Goal: Task Accomplishment & Management: Use online tool/utility

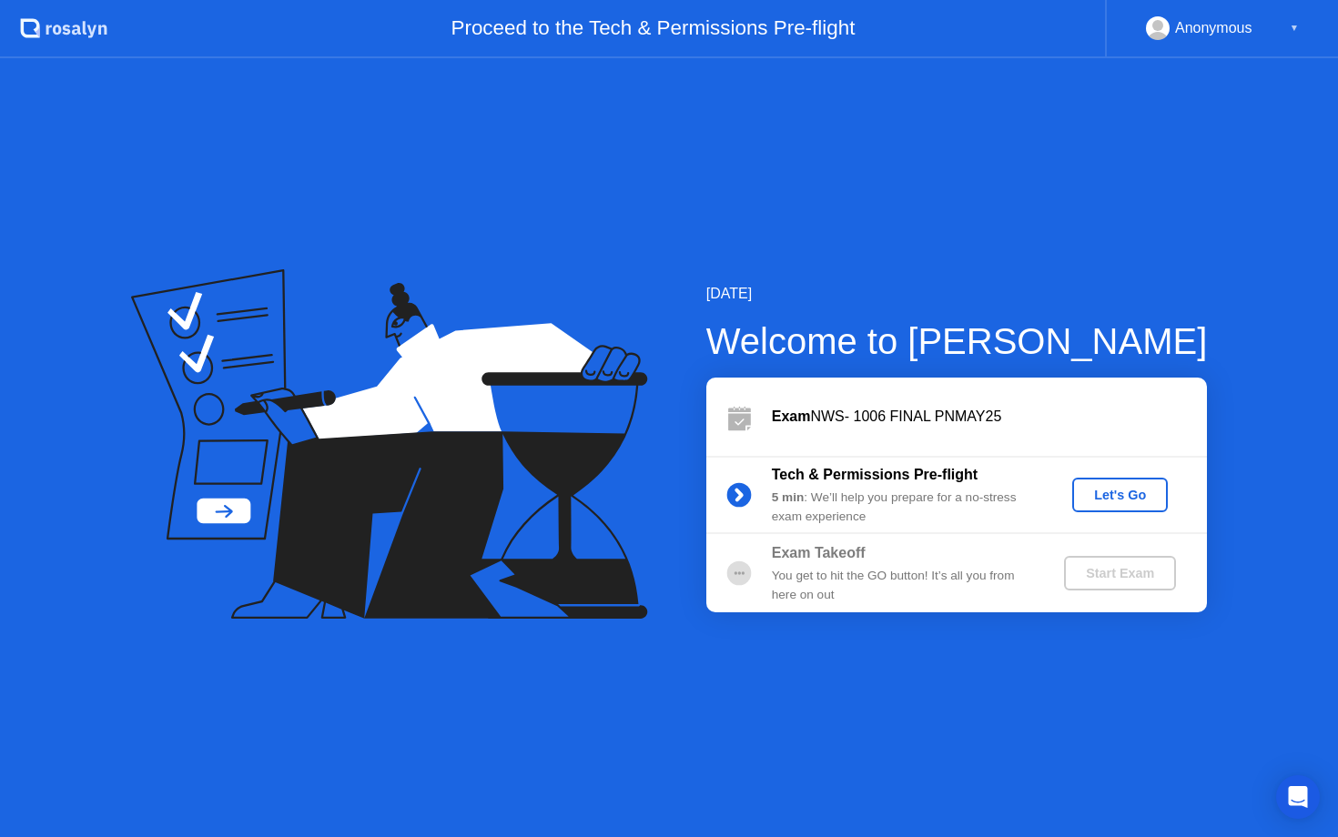
click at [1098, 490] on div "Let's Go" at bounding box center [1119, 495] width 81 height 15
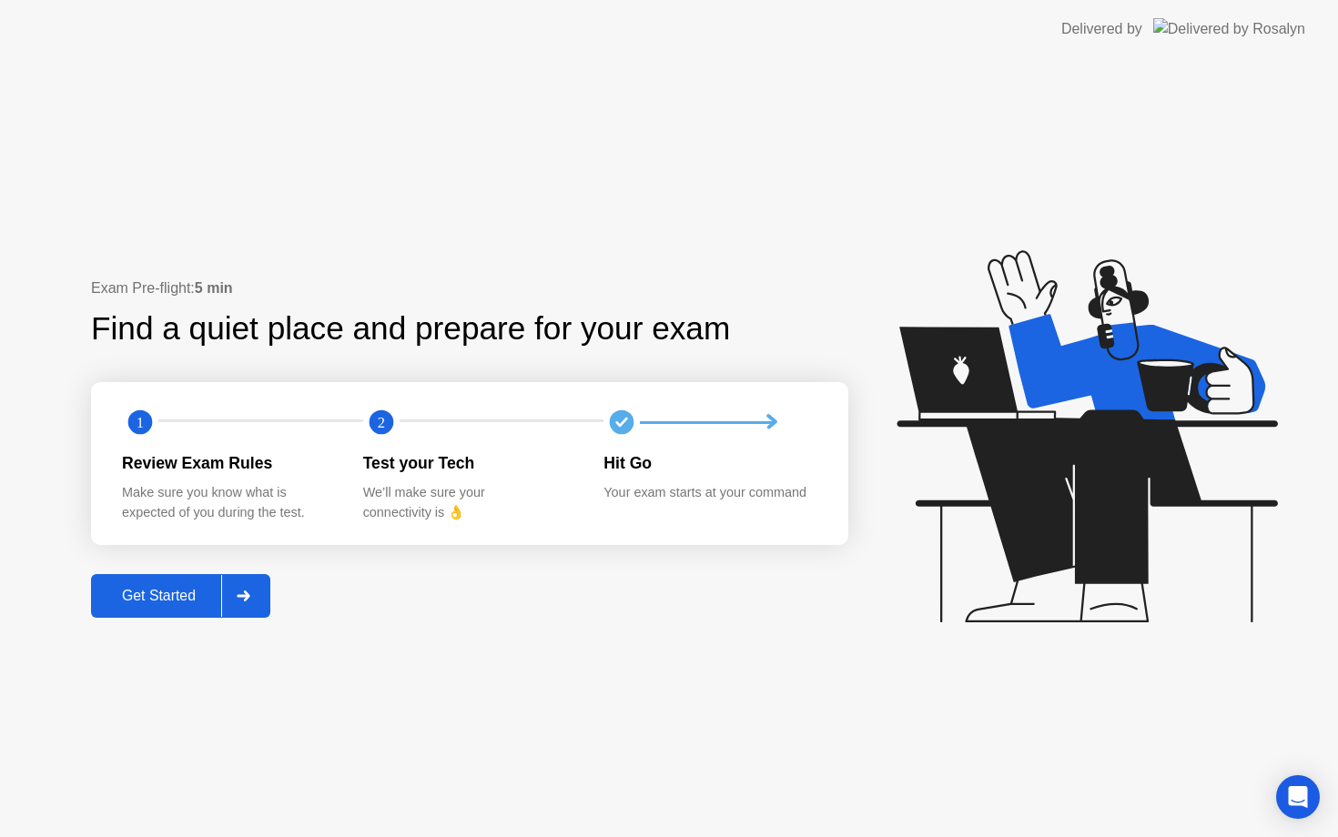
click at [206, 593] on div "Get Started" at bounding box center [158, 596] width 125 height 16
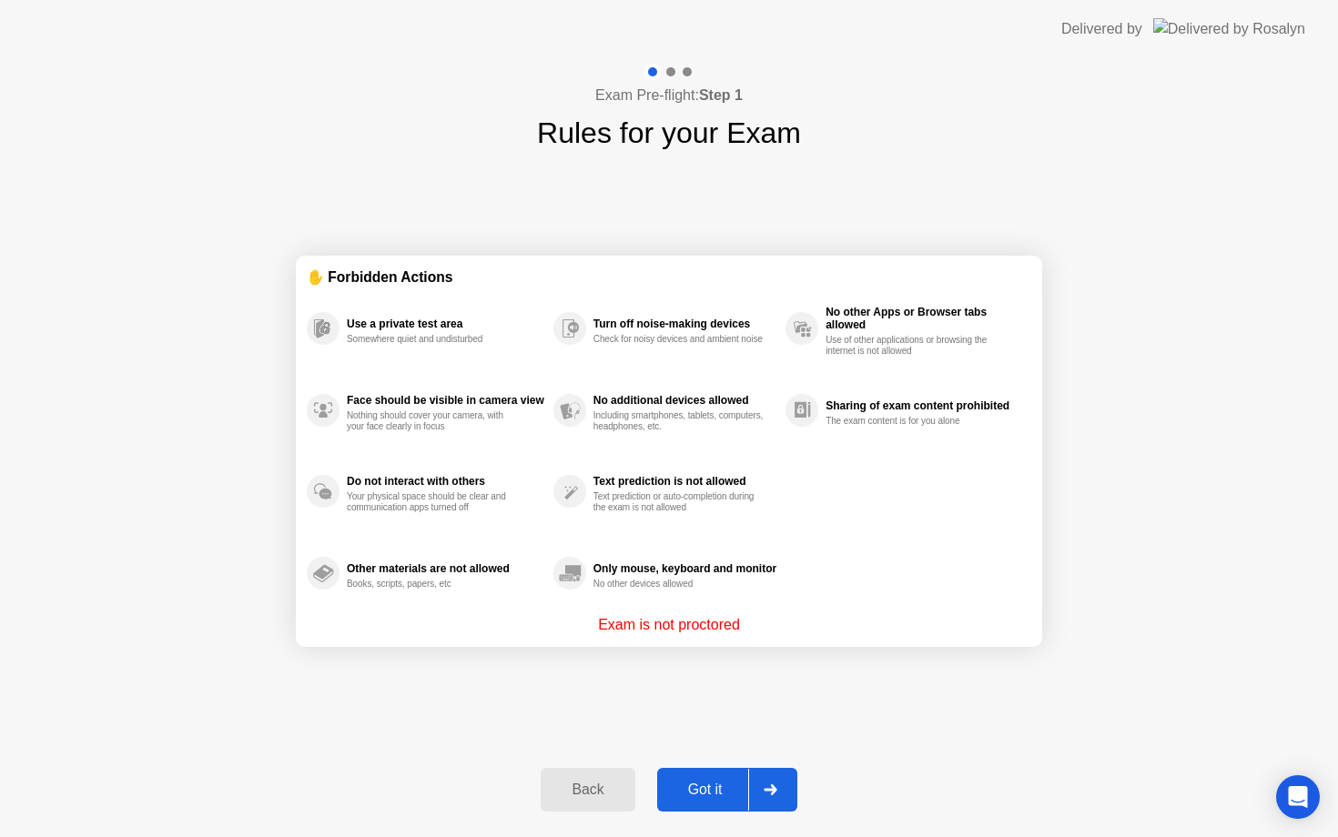
click at [716, 795] on div "Got it" at bounding box center [705, 790] width 86 height 16
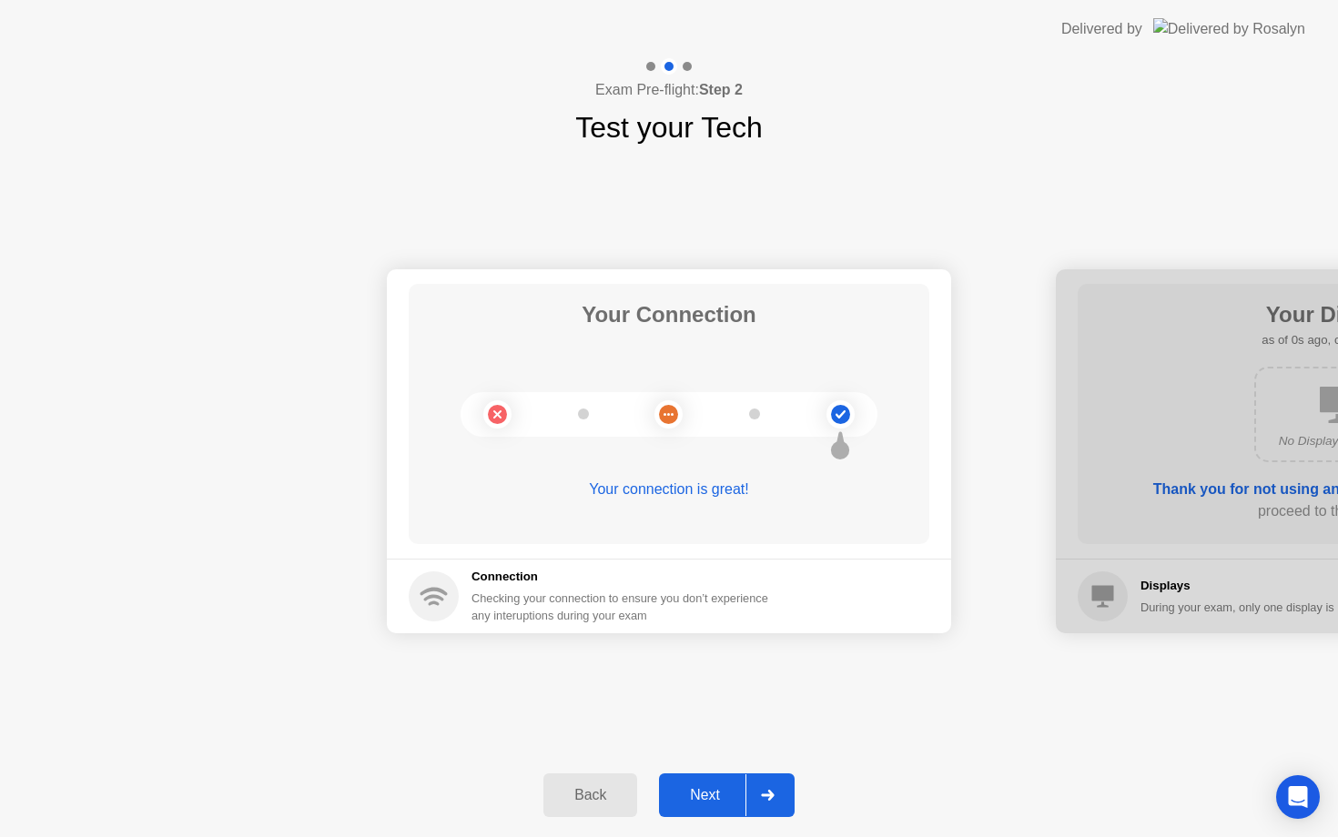
click at [716, 795] on div "Next" at bounding box center [704, 795] width 81 height 16
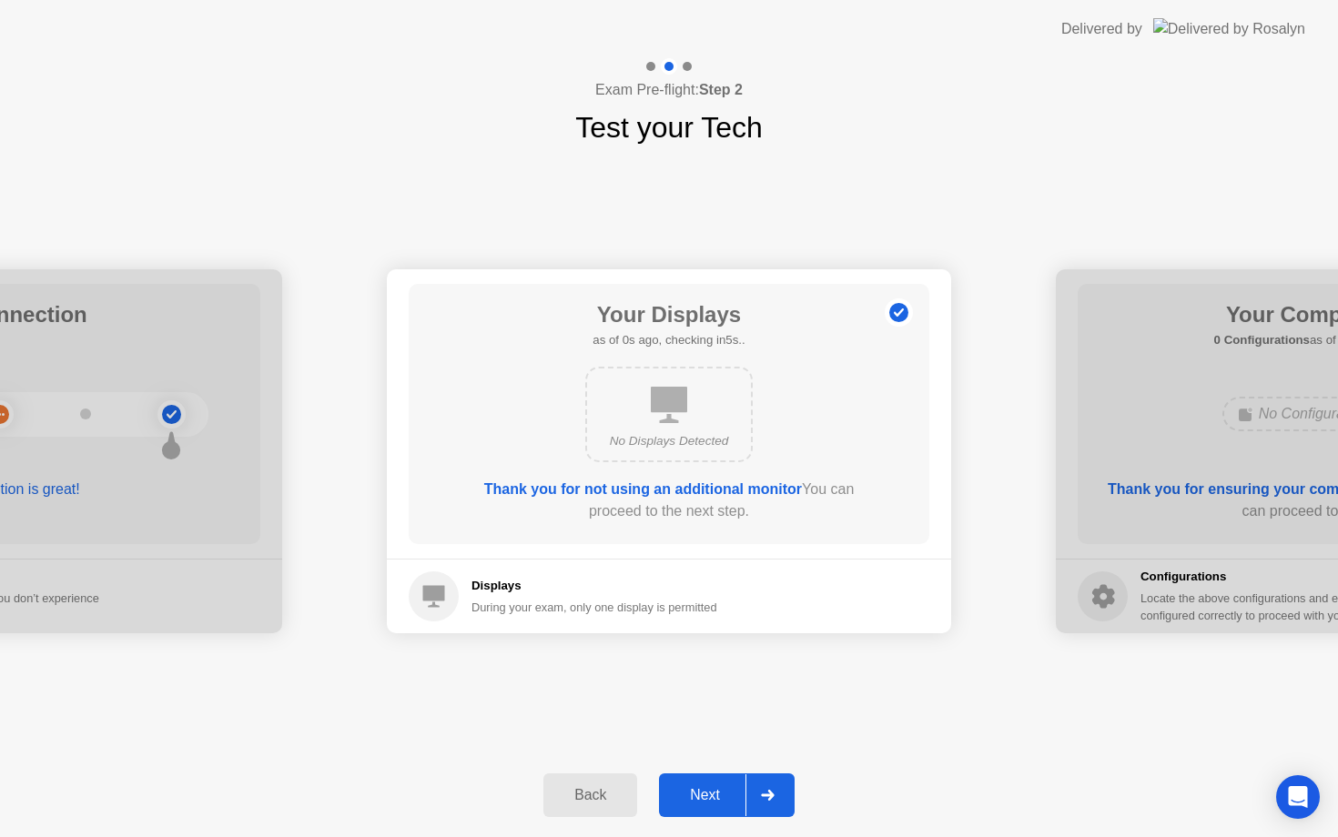
click at [763, 804] on div at bounding box center [767, 795] width 44 height 42
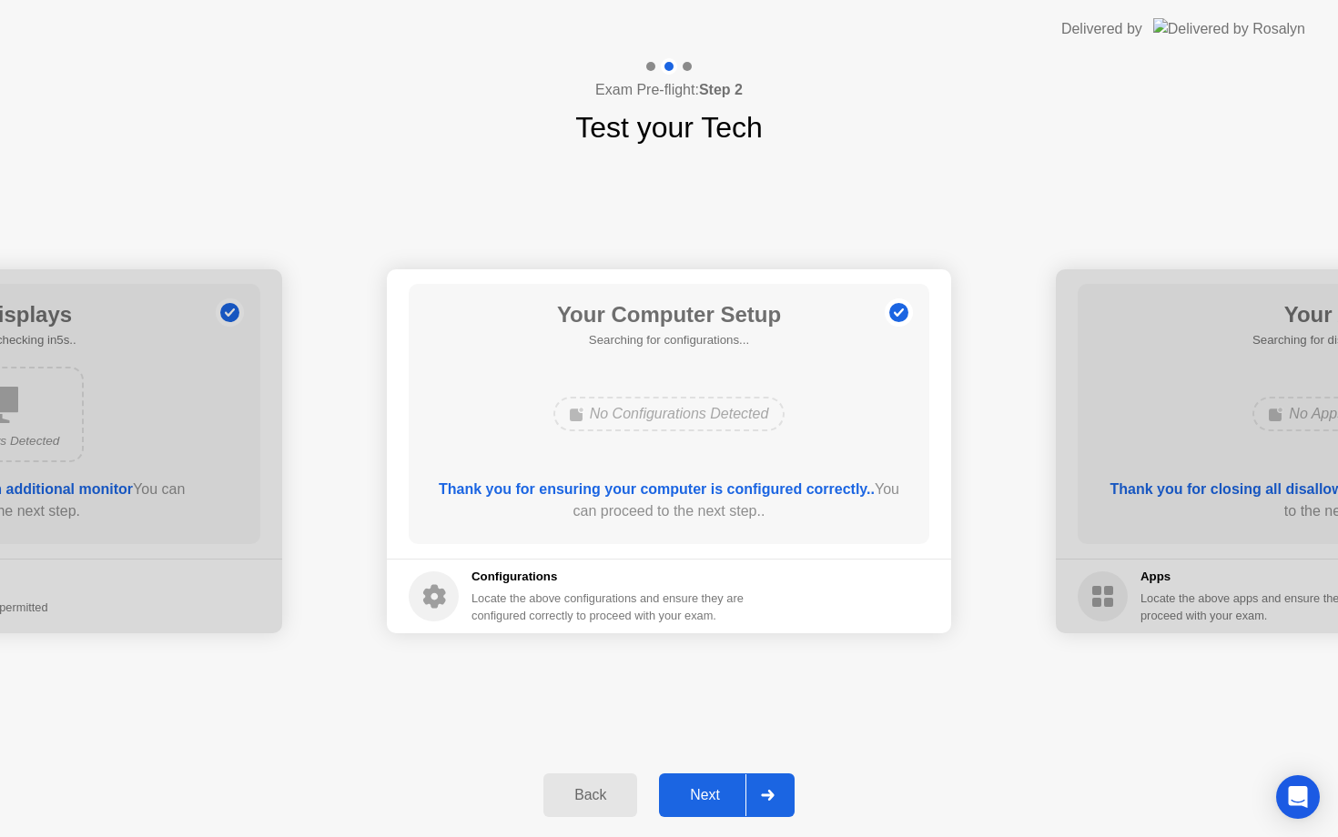
click at [763, 804] on div at bounding box center [767, 795] width 44 height 42
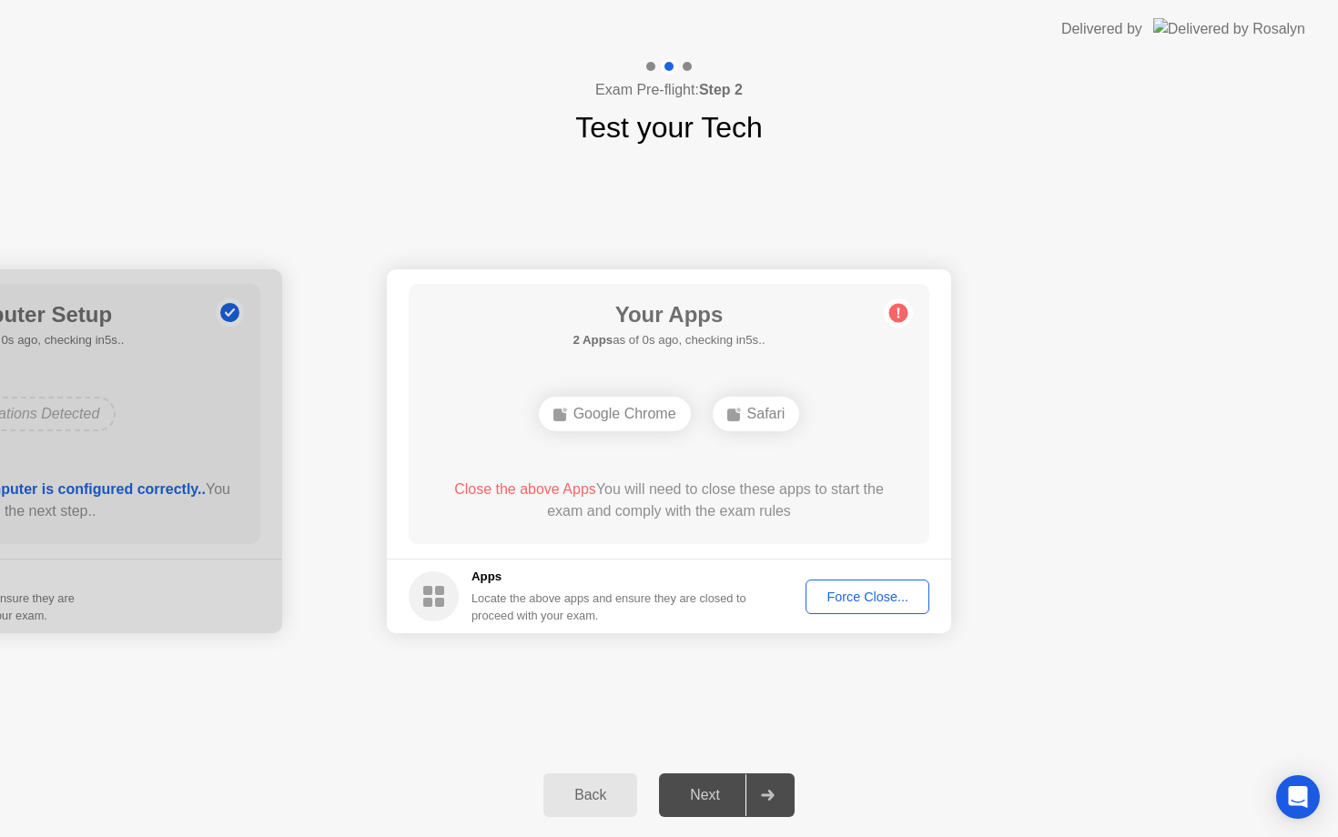
click at [763, 804] on div at bounding box center [767, 795] width 44 height 42
click at [855, 591] on div "Force Close..." at bounding box center [867, 597] width 111 height 15
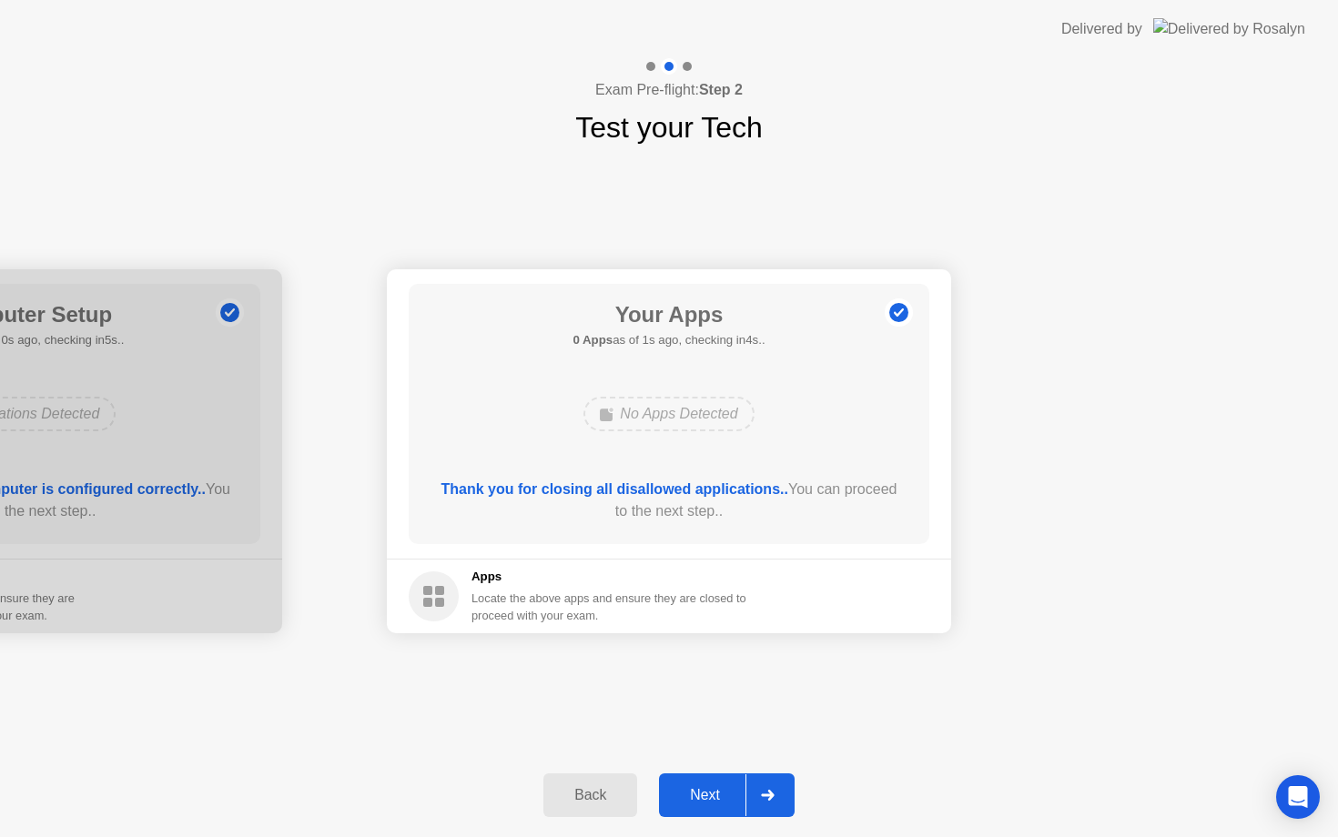
click at [703, 779] on button "Next" at bounding box center [727, 795] width 136 height 44
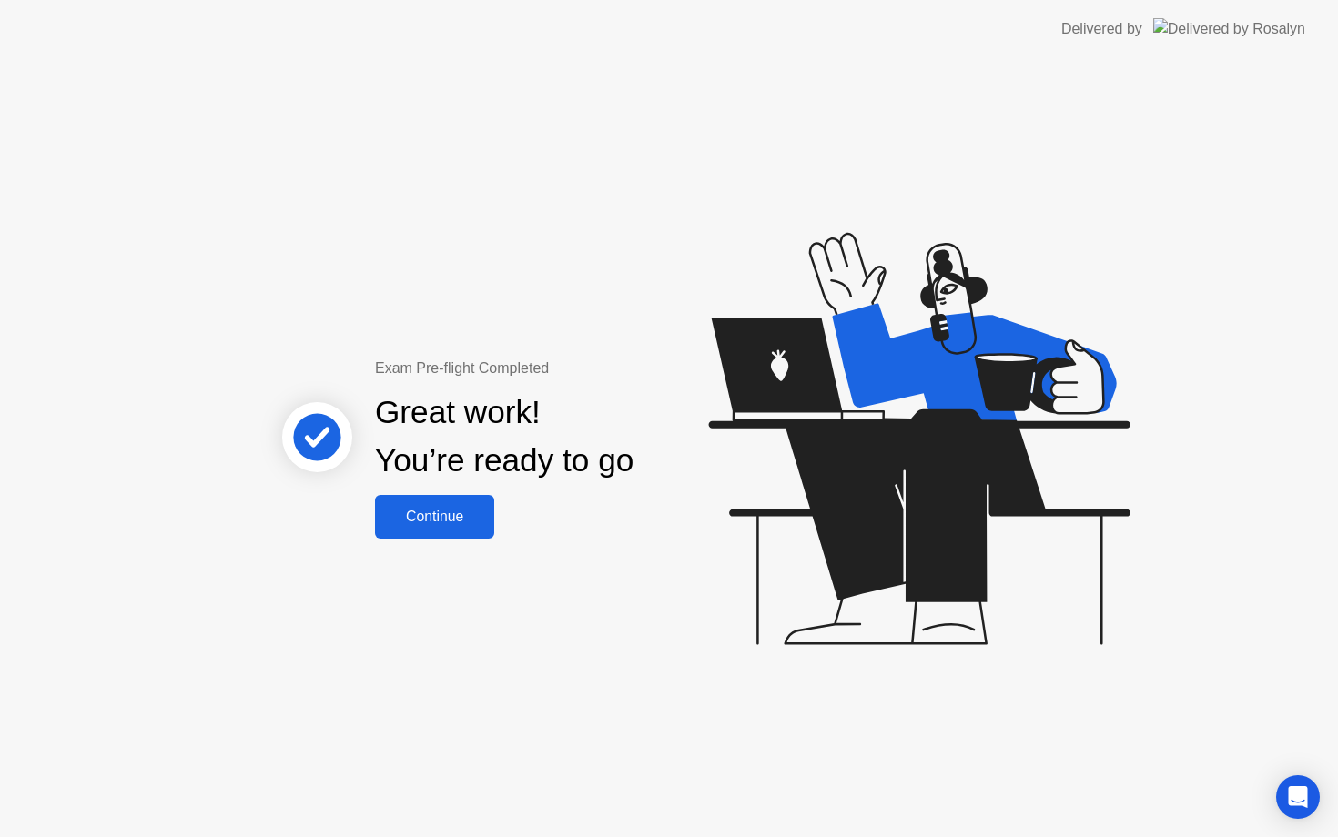
click at [458, 516] on div "Continue" at bounding box center [434, 517] width 108 height 16
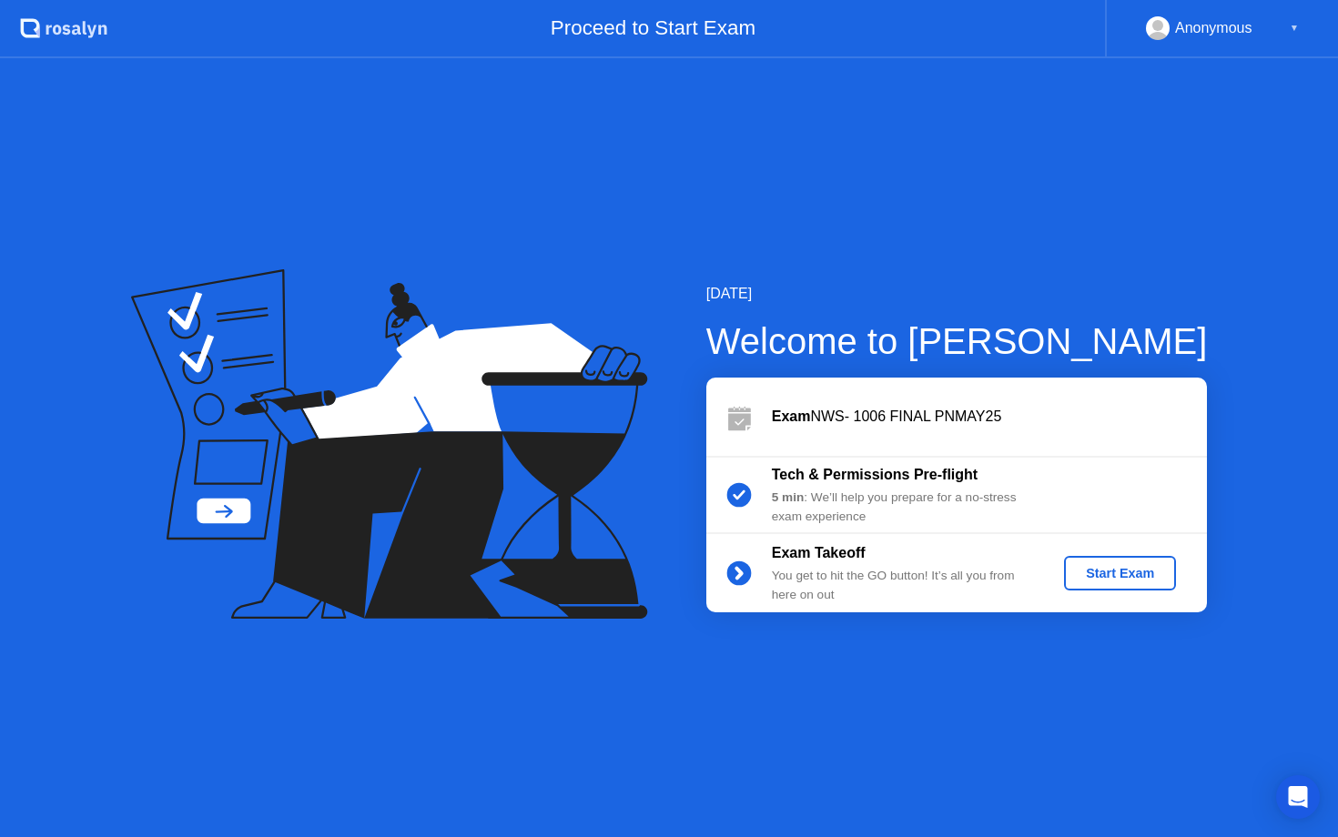
click at [1103, 562] on button "Start Exam" at bounding box center [1120, 573] width 112 height 35
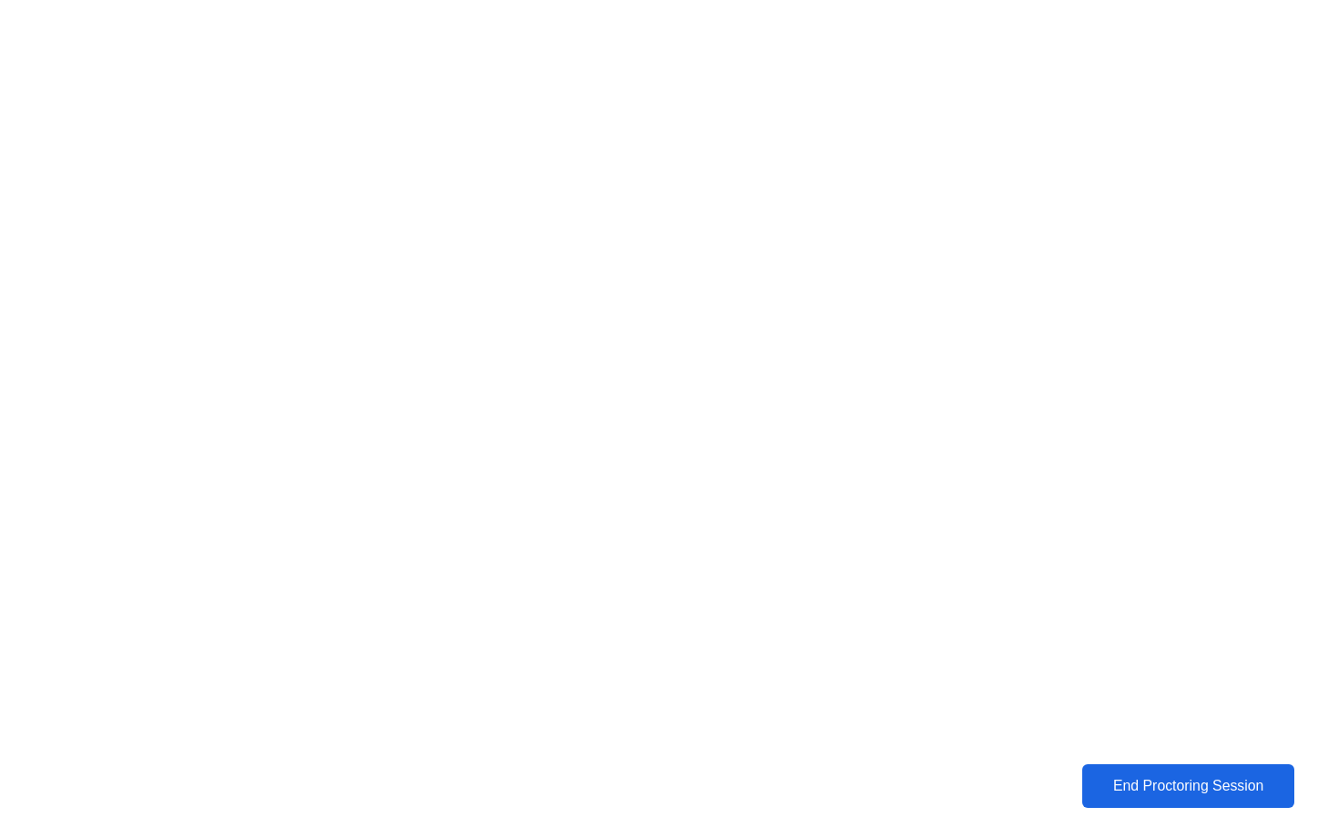
click at [1176, 781] on div "End Proctoring Session" at bounding box center [1187, 786] width 203 height 16
